Goal: Task Accomplishment & Management: Complete application form

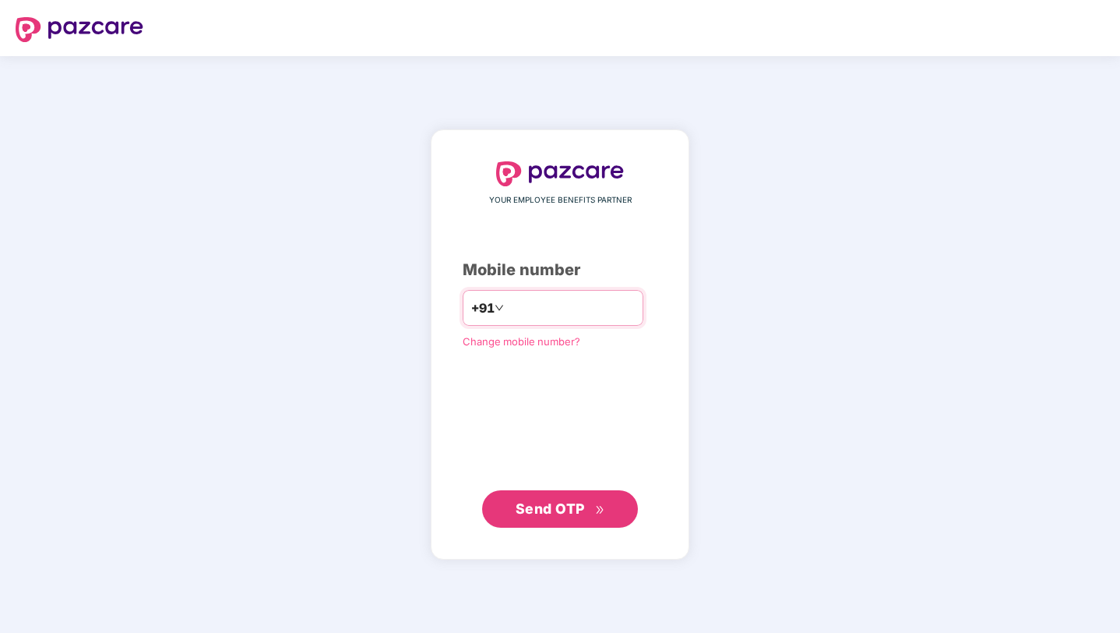
click at [562, 305] on input "number" at bounding box center [571, 307] width 128 height 25
type input "**********"
click at [543, 519] on button "Send OTP" at bounding box center [560, 508] width 156 height 37
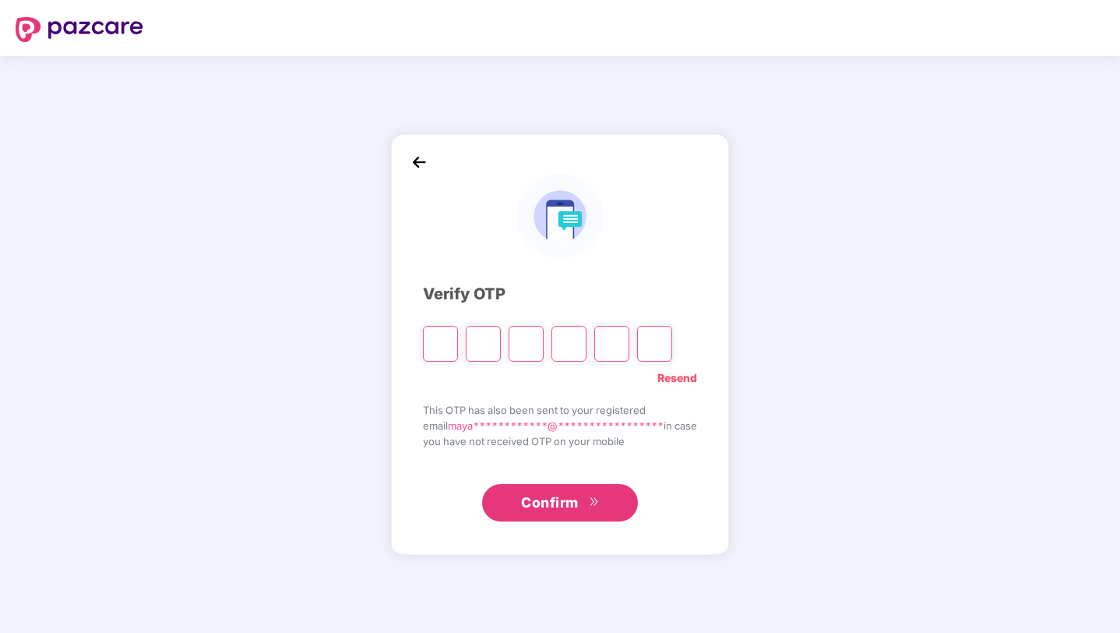
type input "*"
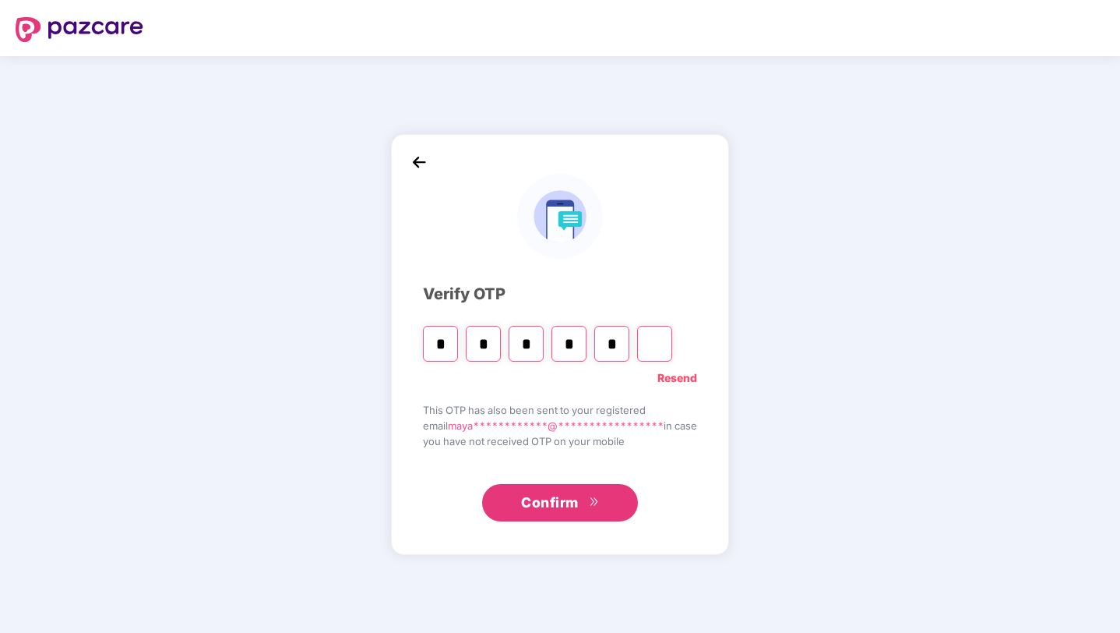
type input "*"
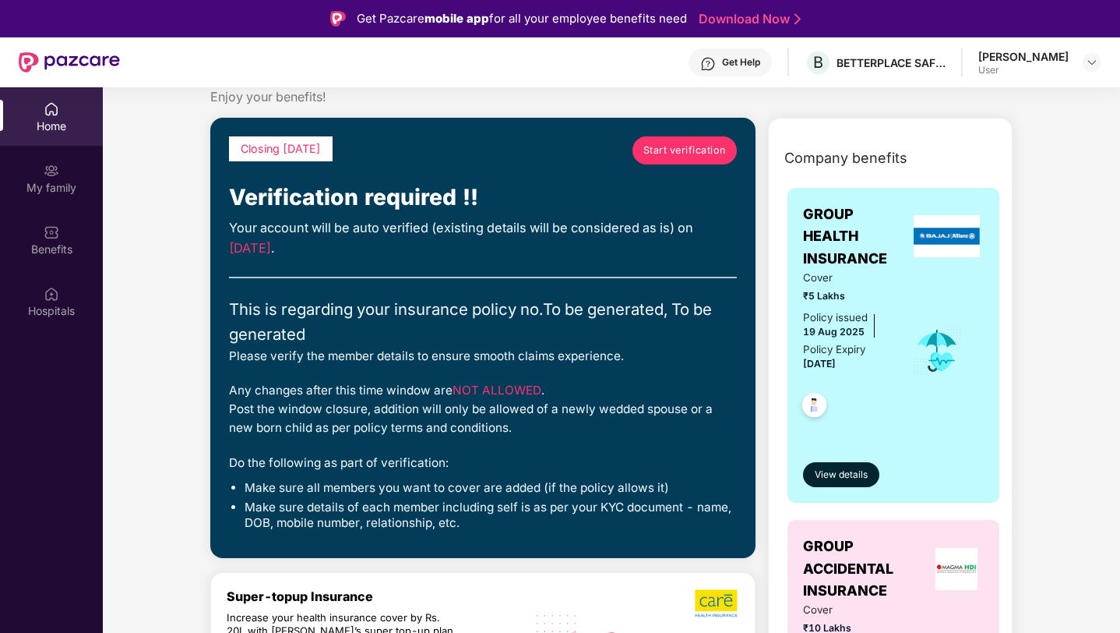
scroll to position [42, 0]
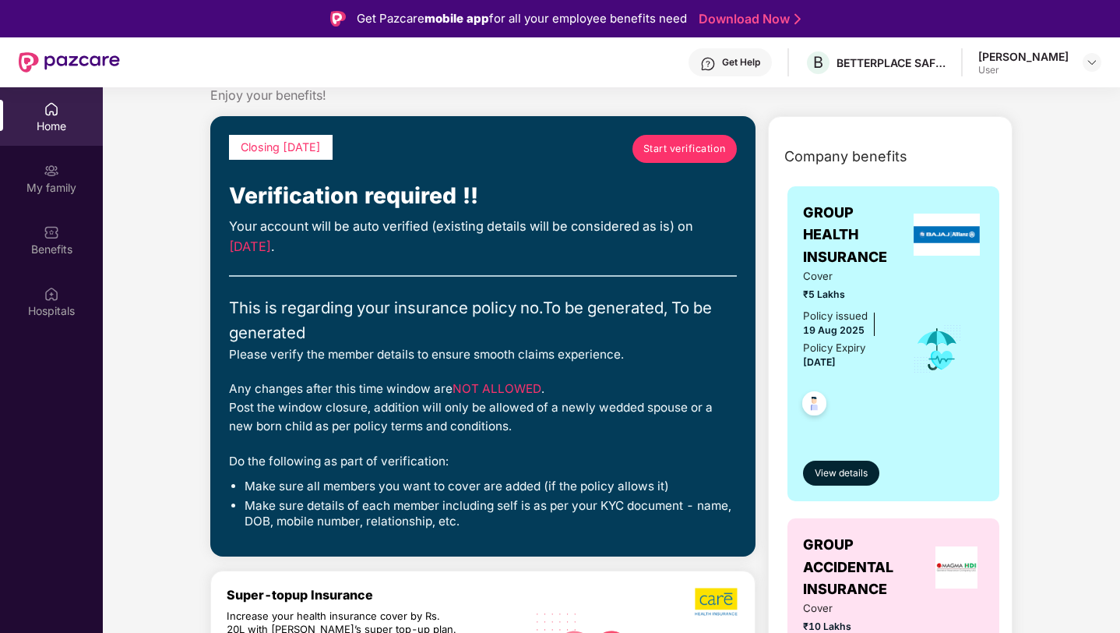
click at [686, 143] on span "Start verification" at bounding box center [685, 149] width 83 height 16
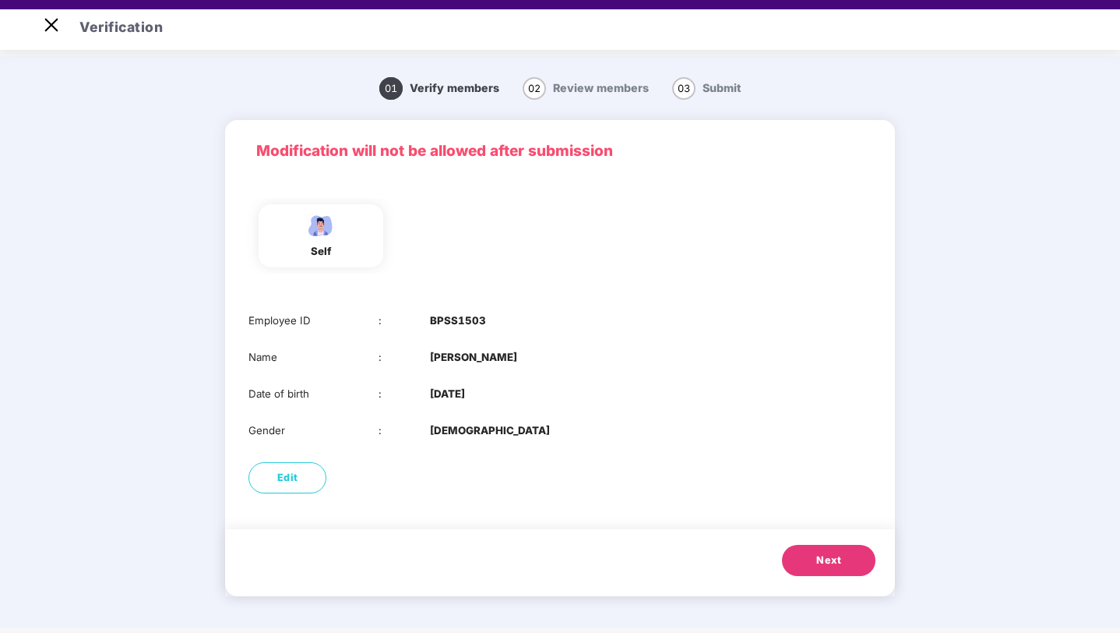
scroll to position [37, 0]
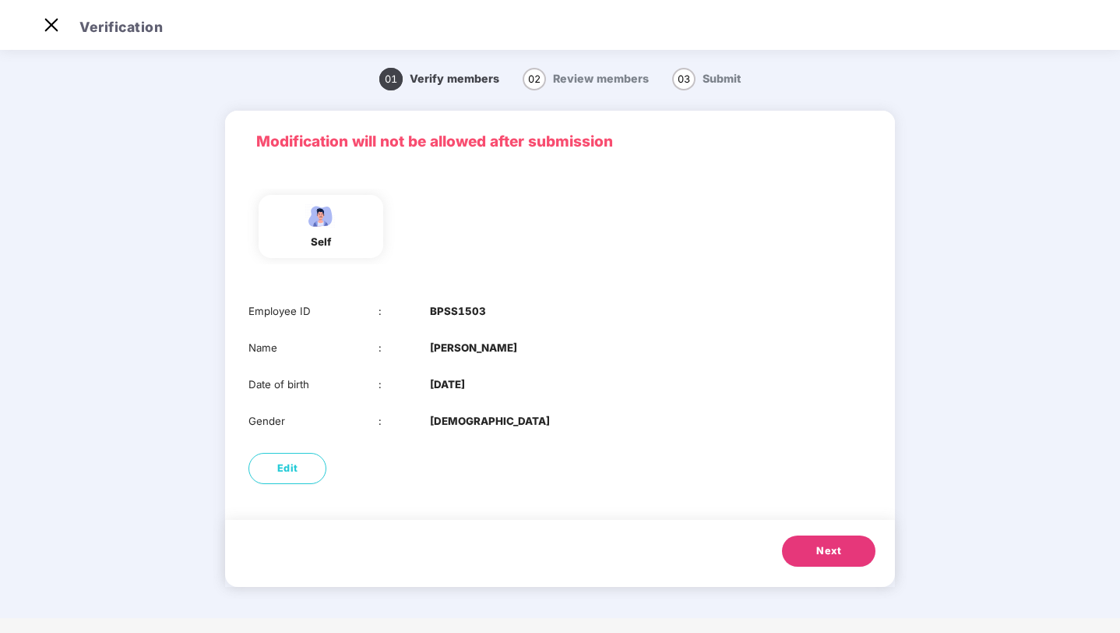
click at [806, 549] on button "Next" at bounding box center [828, 550] width 93 height 31
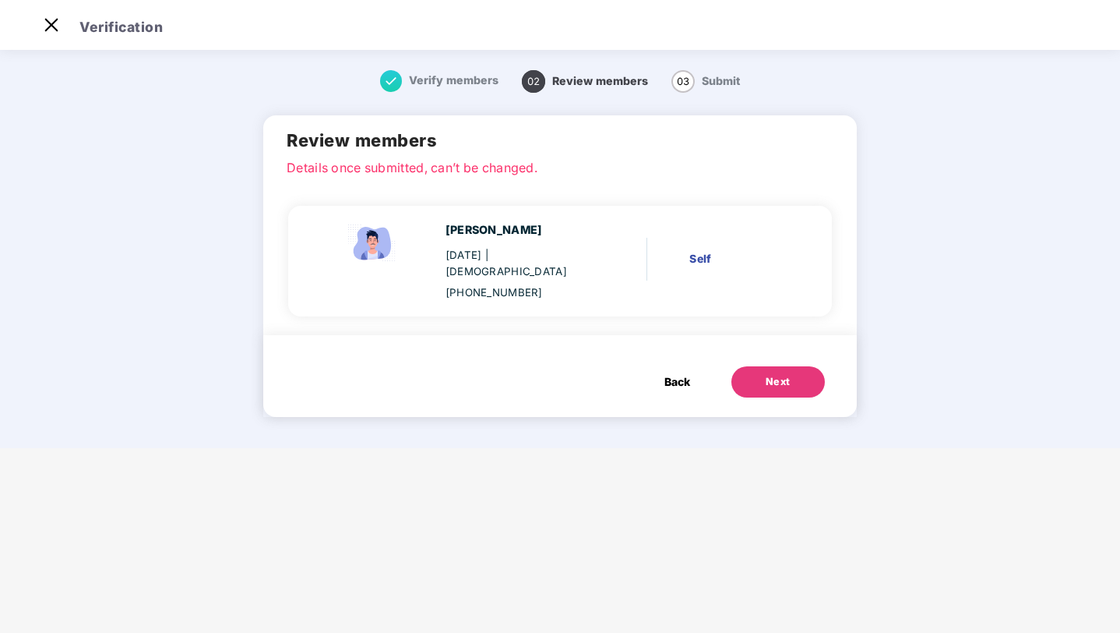
click at [766, 374] on div "Next" at bounding box center [778, 382] width 25 height 16
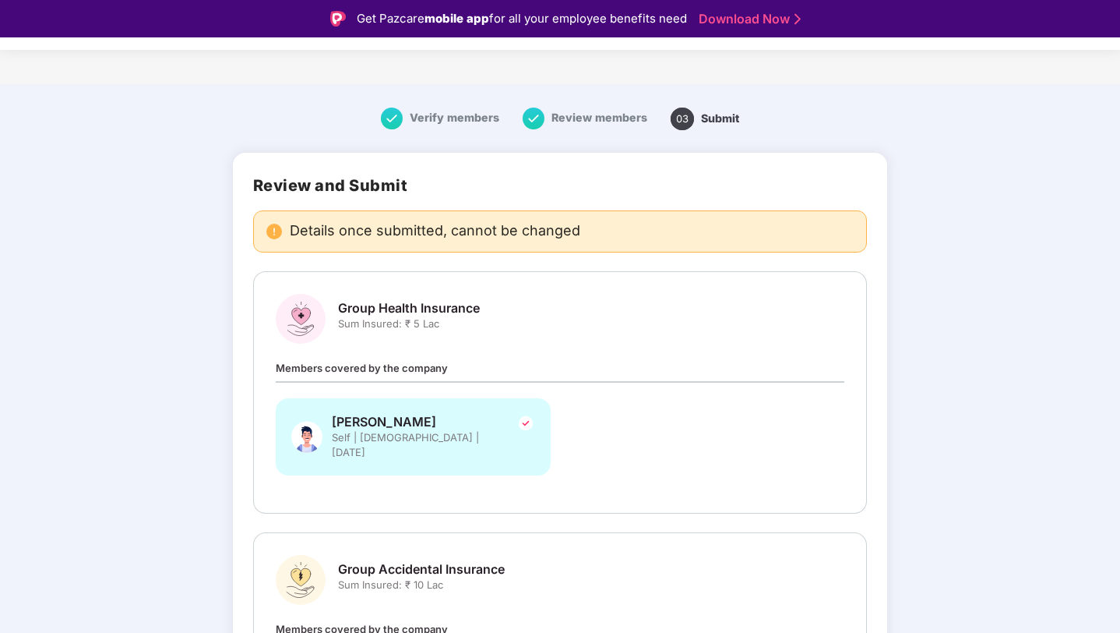
scroll to position [197, 0]
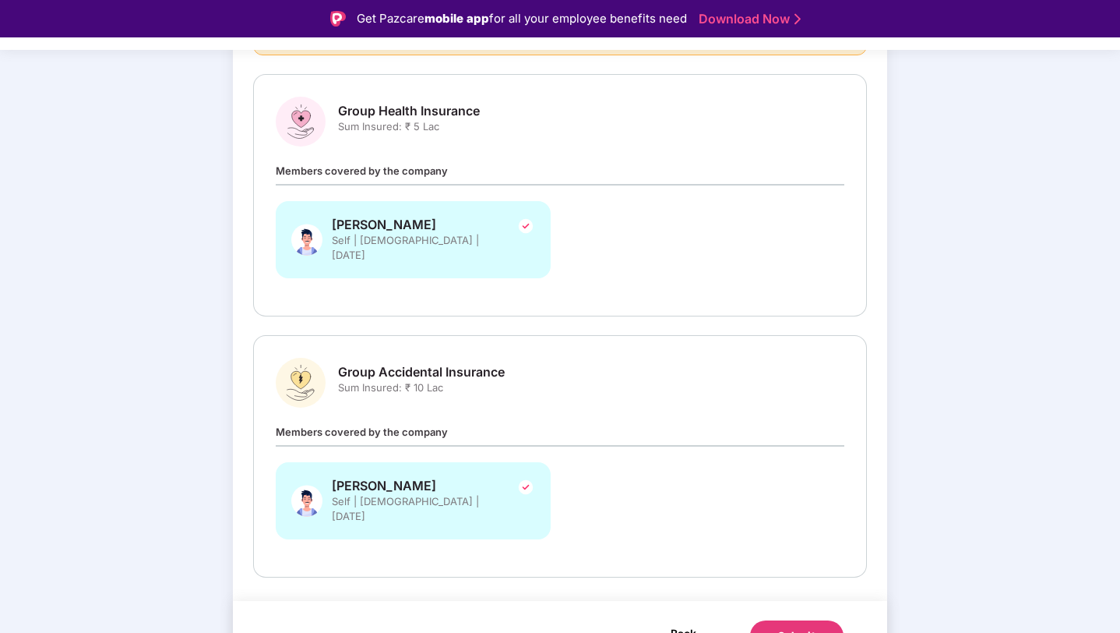
click at [674, 623] on span "Back" at bounding box center [684, 632] width 26 height 19
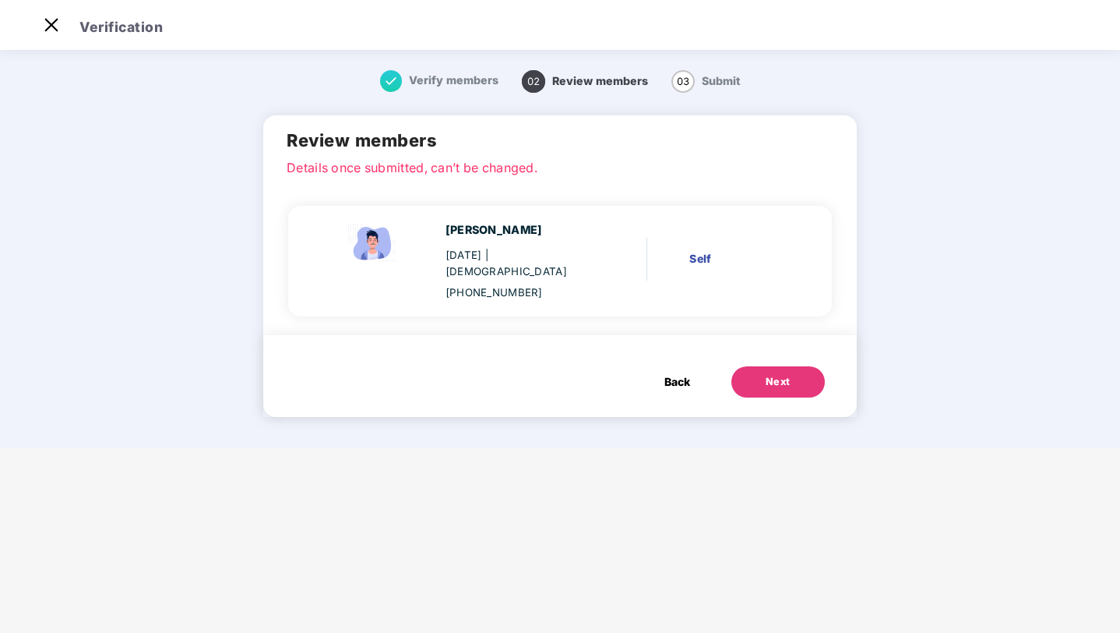
scroll to position [0, 0]
click at [676, 373] on span "Back" at bounding box center [678, 381] width 26 height 17
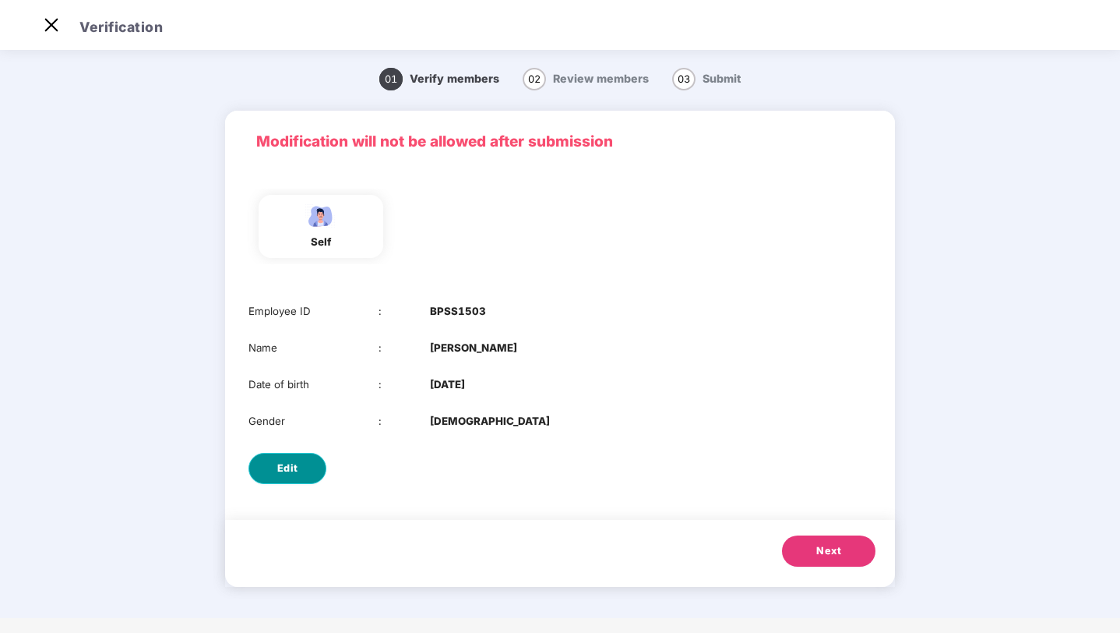
click at [311, 472] on button "Edit" at bounding box center [288, 468] width 78 height 31
select select "****"
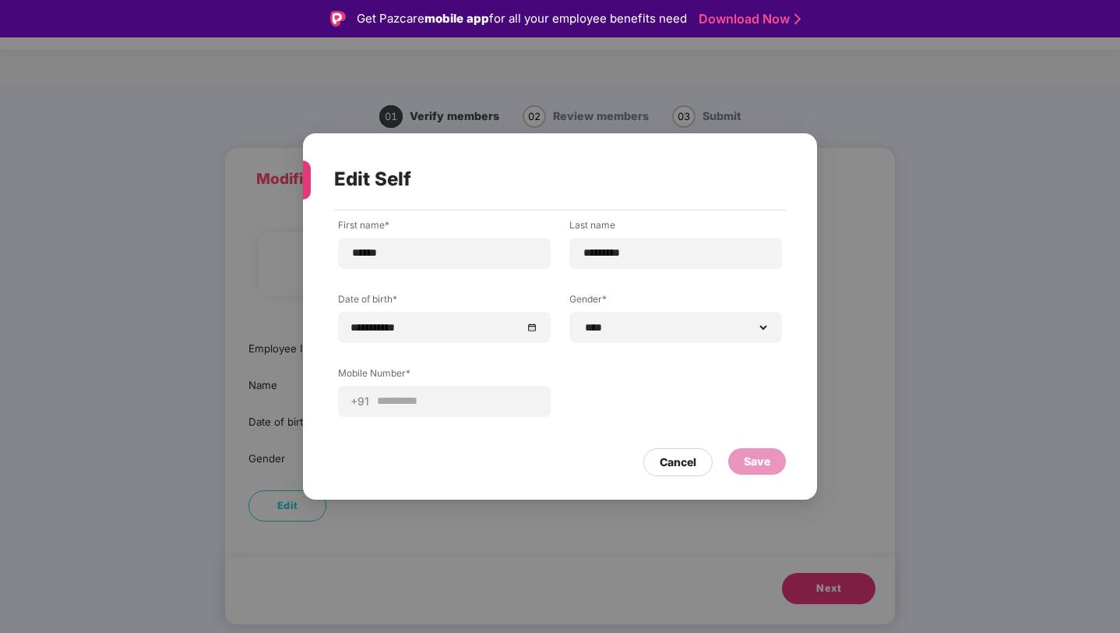
click at [738, 465] on div "Save" at bounding box center [757, 461] width 58 height 26
click at [694, 461] on div "Cancel" at bounding box center [678, 461] width 37 height 17
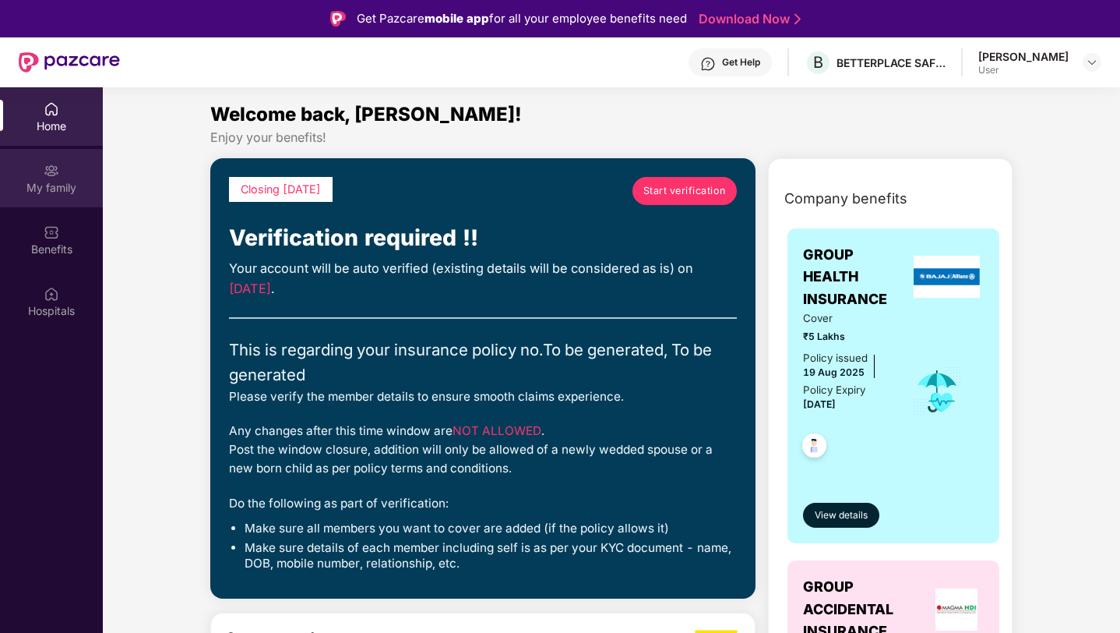
click at [60, 176] on div "My family" at bounding box center [51, 178] width 103 height 58
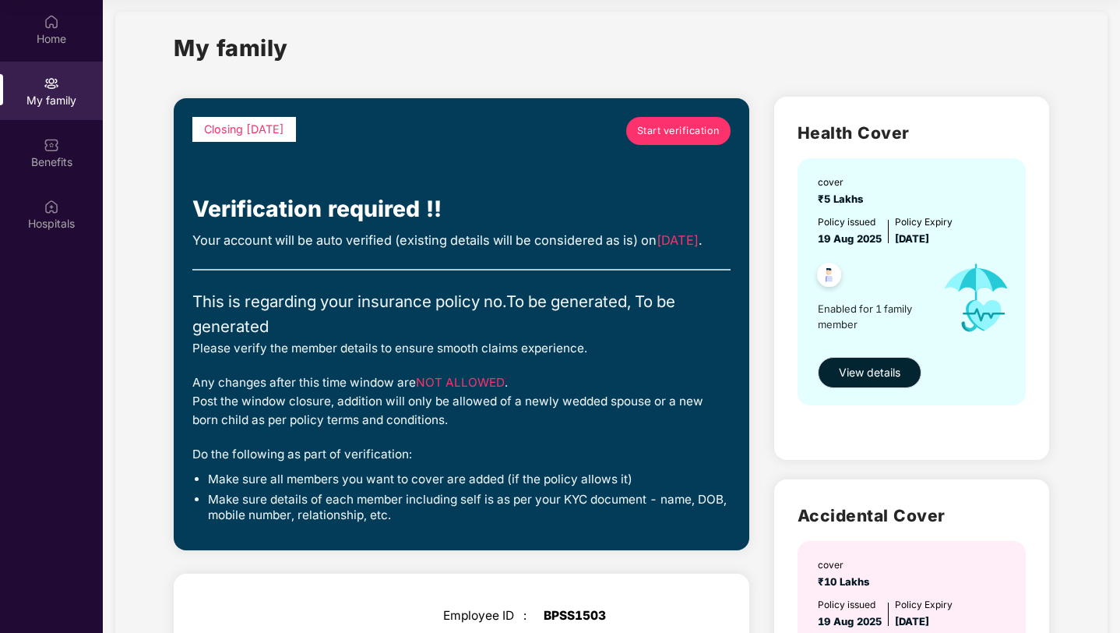
scroll to position [19, 0]
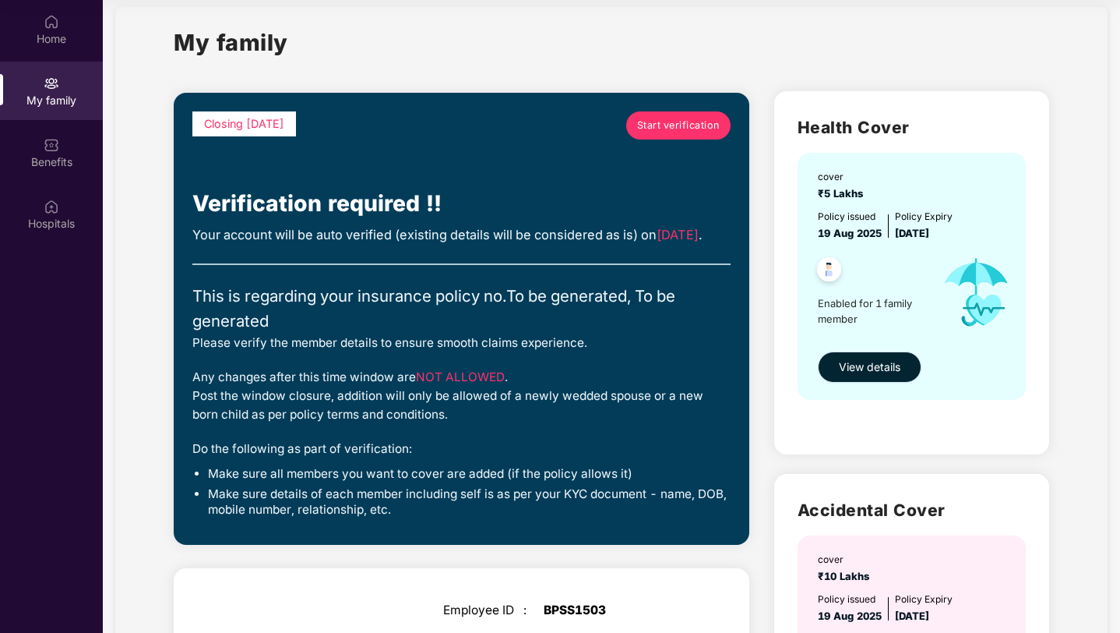
click at [887, 371] on span "View details" at bounding box center [870, 366] width 62 height 17
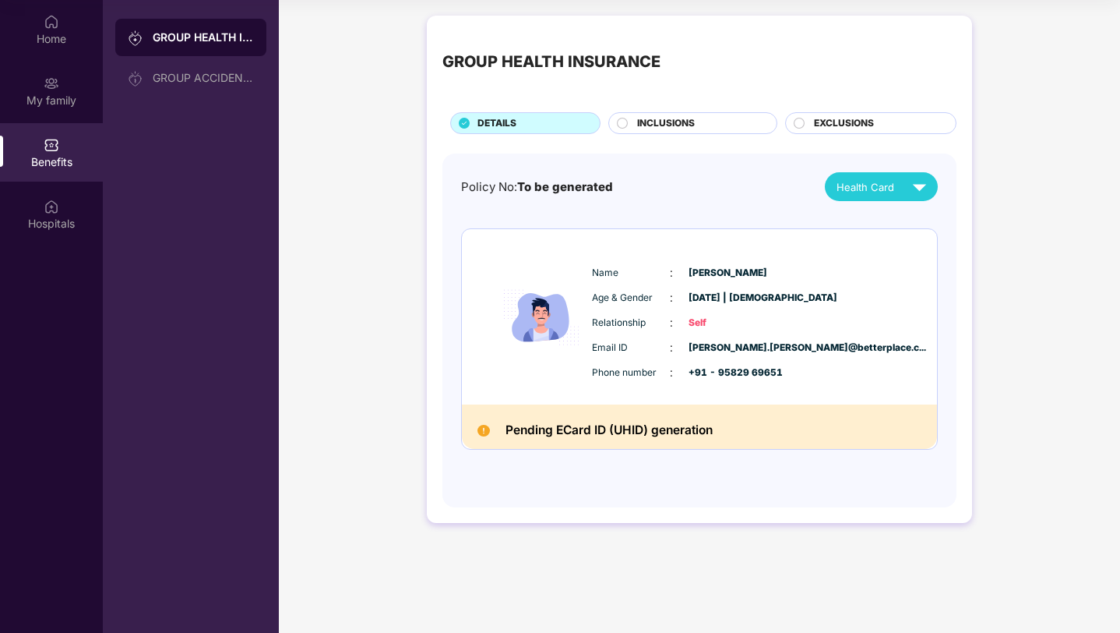
click at [191, 35] on div "GROUP HEALTH INSURANCE" at bounding box center [203, 38] width 101 height 16
click at [49, 117] on div "My family" at bounding box center [51, 91] width 103 height 58
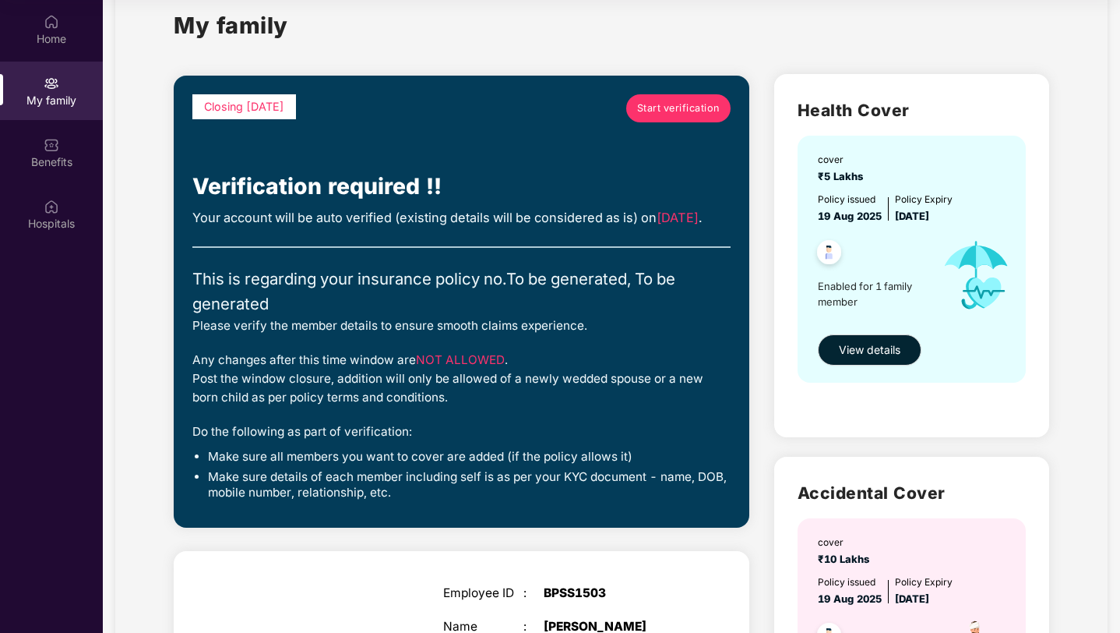
scroll to position [38, 0]
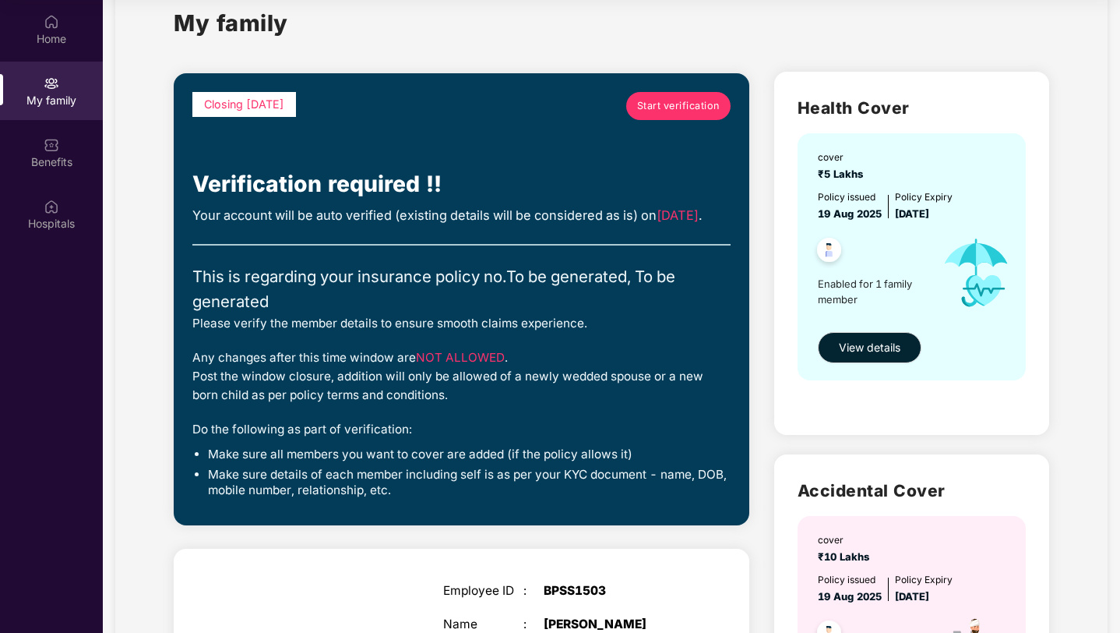
click at [683, 115] on link "Start verification" at bounding box center [678, 106] width 104 height 28
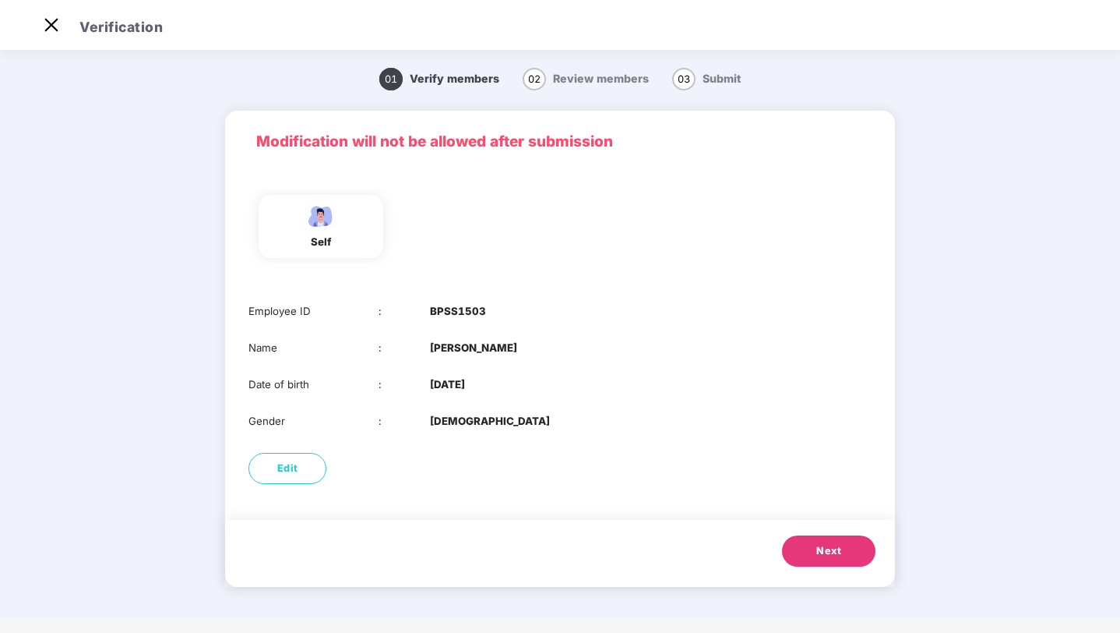
click at [598, 85] on span "Review members" at bounding box center [601, 78] width 96 height 13
click at [349, 216] on div "self" at bounding box center [321, 226] width 125 height 63
click at [410, 216] on div "self" at bounding box center [560, 227] width 636 height 76
click at [824, 549] on span "Next" at bounding box center [829, 551] width 25 height 16
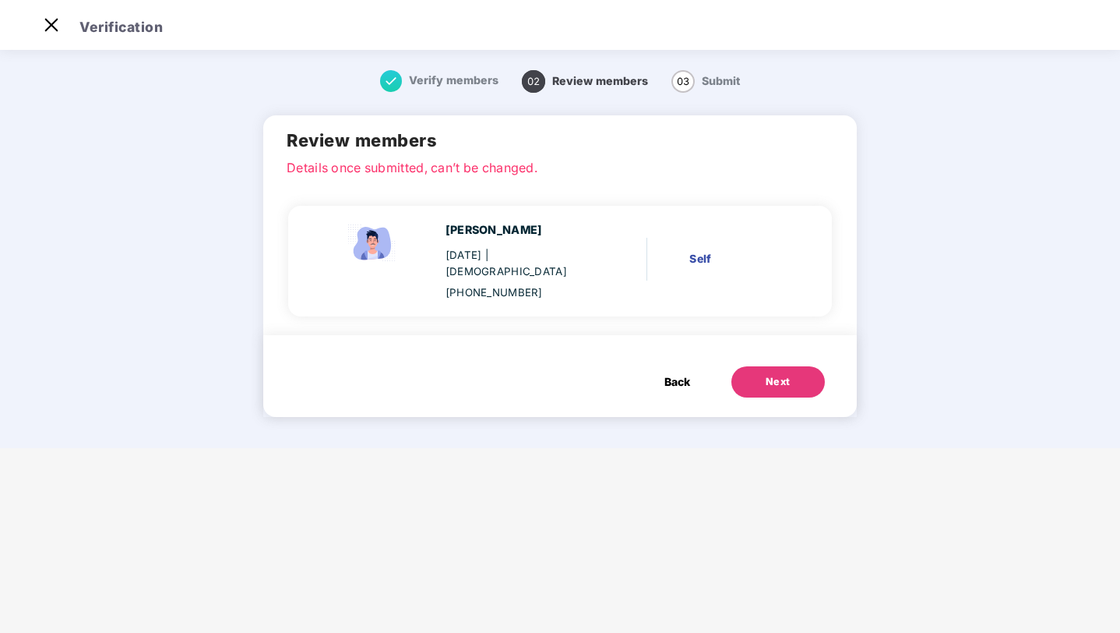
click at [657, 312] on div "[PERSON_NAME] [DATE] | [DEMOGRAPHIC_DATA] [PHONE_NUMBER] Self" at bounding box center [560, 259] width 544 height 150
click at [629, 232] on div "[PERSON_NAME] [DATE] | [DEMOGRAPHIC_DATA] [PHONE_NUMBER] Self" at bounding box center [553, 260] width 499 height 79
click at [627, 303] on div "[PERSON_NAME] [DATE] | [DEMOGRAPHIC_DATA] [PHONE_NUMBER] Self" at bounding box center [560, 259] width 544 height 150
click at [752, 369] on button "Next" at bounding box center [778, 381] width 93 height 31
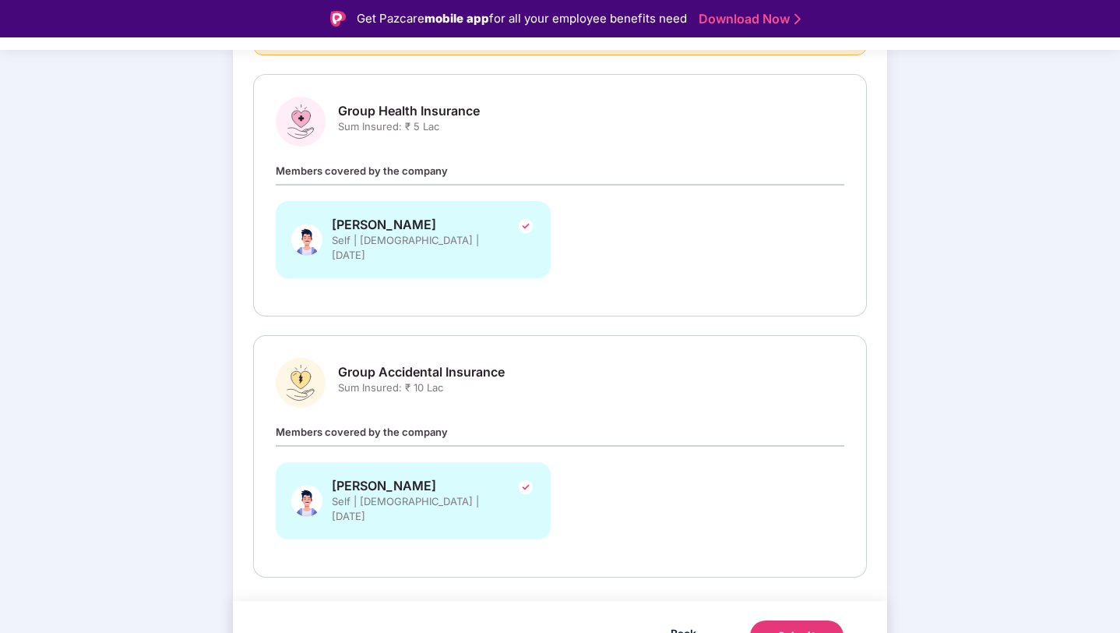
scroll to position [0, 0]
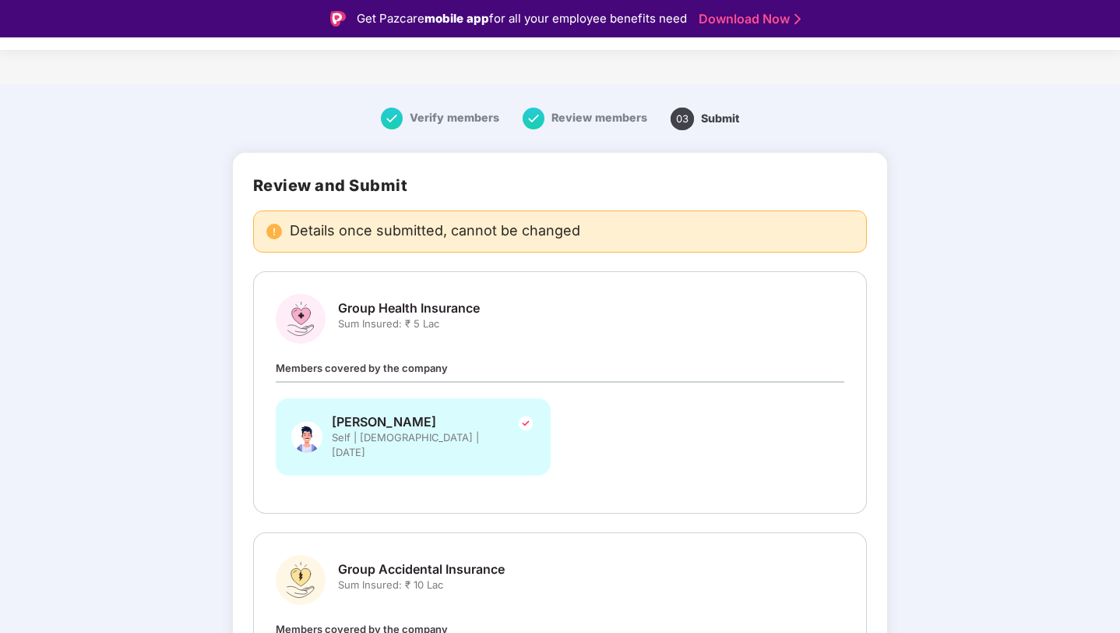
click at [414, 316] on span "Sum Insured: ₹ 5 Lac" at bounding box center [409, 323] width 142 height 15
click at [417, 362] on span "Members covered by the company" at bounding box center [362, 368] width 172 height 12
